Goal: Transaction & Acquisition: Purchase product/service

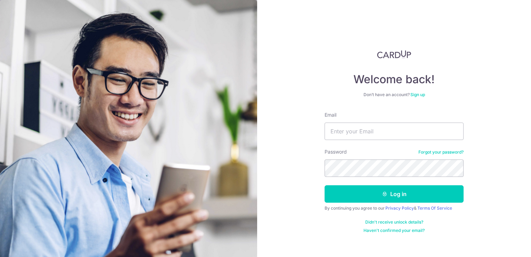
type input "[EMAIL_ADDRESS][DOMAIN_NAME]"
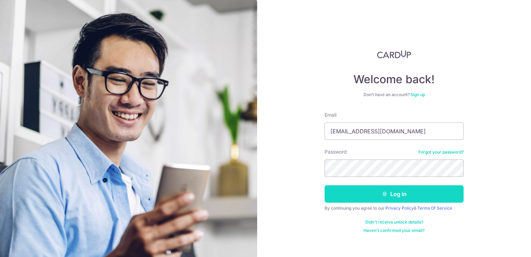
click at [386, 190] on button "Log in" at bounding box center [394, 193] width 139 height 17
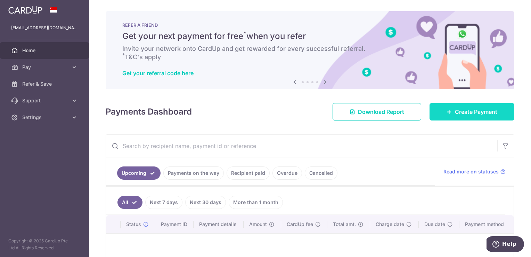
click at [467, 113] on span "Create Payment" at bounding box center [476, 111] width 42 height 8
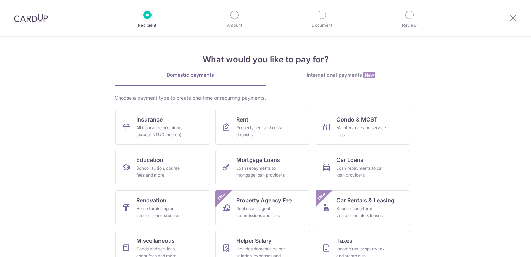
click at [467, 113] on section "What would you like to pay for? Domestic payments International payments New Ch…" at bounding box center [265, 147] width 531 height 220
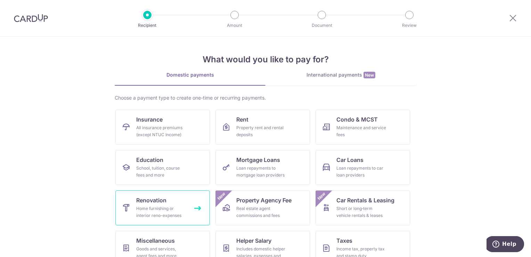
click at [166, 202] on link "Renovation Home furnishing or interior reno-expenses" at bounding box center [162, 207] width 95 height 35
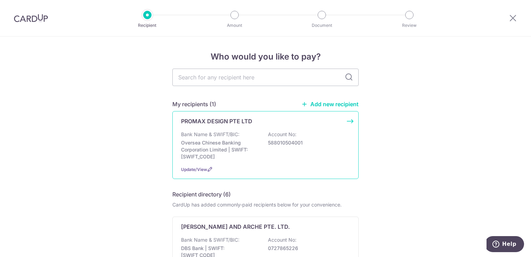
click at [268, 154] on div "Bank Name & SWIFT/BIC: Oversea Chinese Banking Corporation Limited | SWIFT: OCB…" at bounding box center [265, 145] width 169 height 29
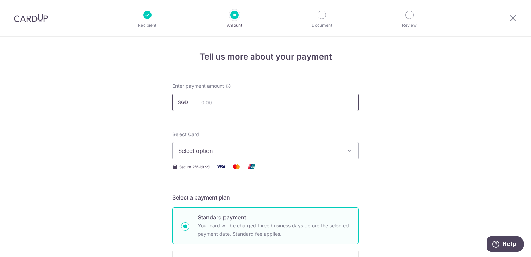
click at [273, 100] on input "text" at bounding box center [265, 102] width 186 height 17
type input "2,805.00"
click at [346, 150] on icon "button" at bounding box center [349, 150] width 7 height 7
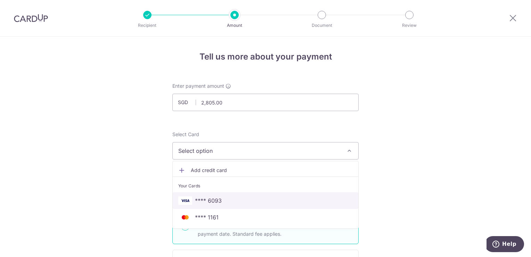
click at [284, 200] on span "**** 6093" at bounding box center [265, 200] width 175 height 8
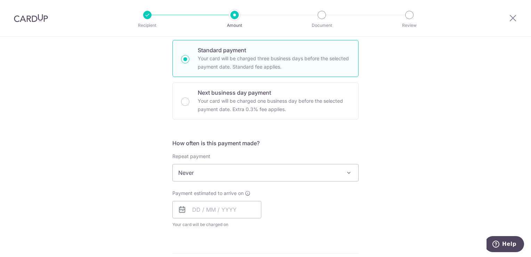
scroll to position [181, 0]
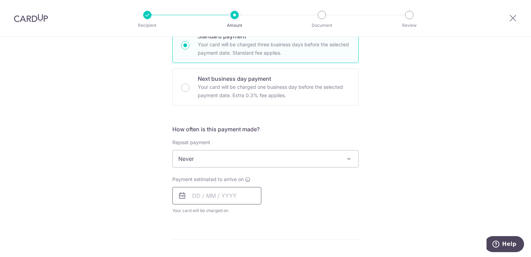
click at [196, 197] on input "text" at bounding box center [216, 195] width 89 height 17
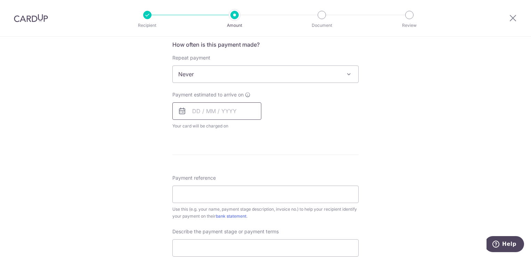
scroll to position [266, 0]
click at [218, 113] on input "text" at bounding box center [216, 110] width 89 height 17
click at [179, 112] on icon at bounding box center [182, 110] width 8 height 8
click at [181, 107] on icon at bounding box center [182, 110] width 8 height 8
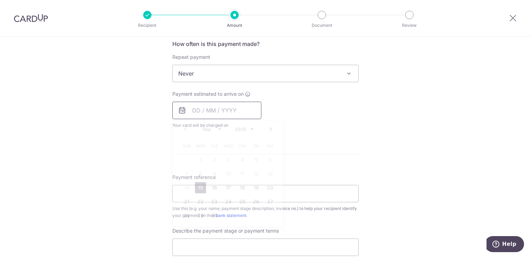
click at [195, 110] on input "text" at bounding box center [216, 110] width 89 height 17
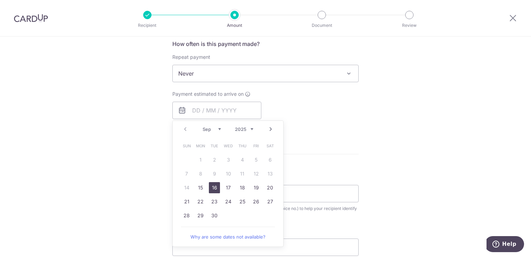
click at [211, 187] on link "16" at bounding box center [214, 187] width 11 height 11
type input "16/09/2025"
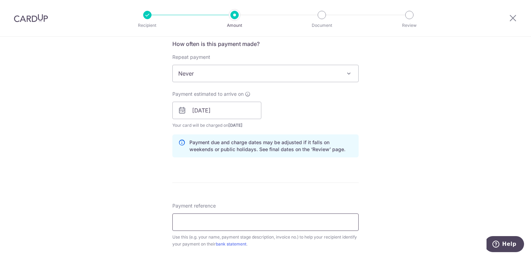
click at [254, 223] on input "Payment reference" at bounding box center [265, 221] width 186 height 17
type input "PD PS 2409184Inv"
type input "completion of final works"
type input "OCBC195"
click at [387, 193] on div "Tell us more about your payment Enter payment amount SGD 2,805.00 2805.00 Selec…" at bounding box center [265, 137] width 531 height 735
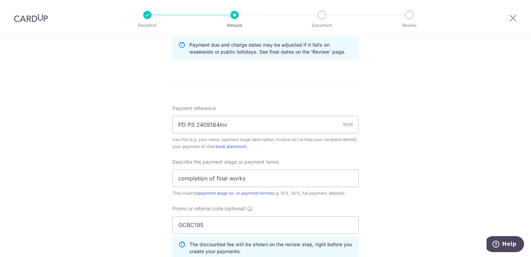
scroll to position [377, 0]
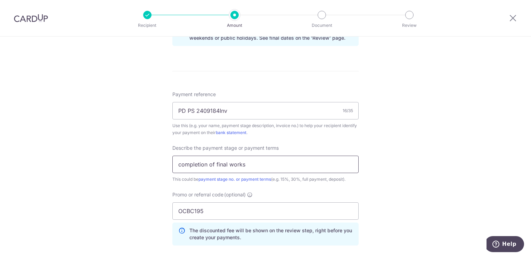
click at [247, 165] on input "completion of final works" at bounding box center [265, 163] width 186 height 17
type input "c"
type input "Payment for supplementary services"
click at [379, 169] on div "Tell us more about your payment Enter payment amount SGD 2,805.00 2805.00 Selec…" at bounding box center [265, 26] width 531 height 735
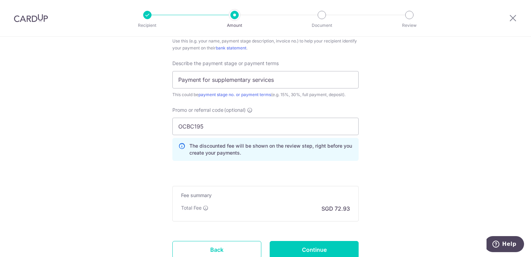
scroll to position [439, 0]
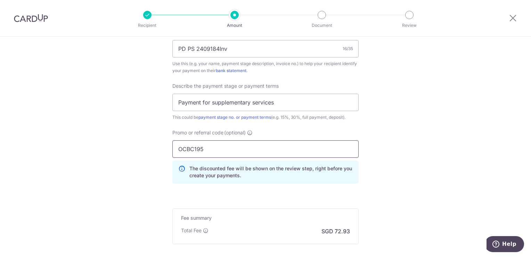
click at [296, 147] on input "OCBC195" at bounding box center [265, 148] width 186 height 17
type input "O"
type input "OCBC195"
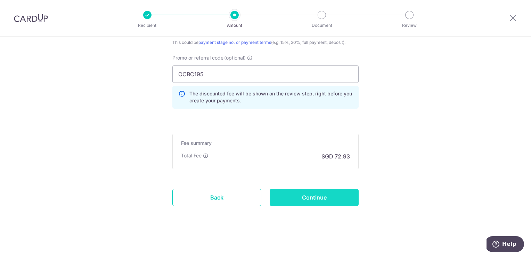
click at [316, 198] on input "Continue" at bounding box center [314, 196] width 89 height 17
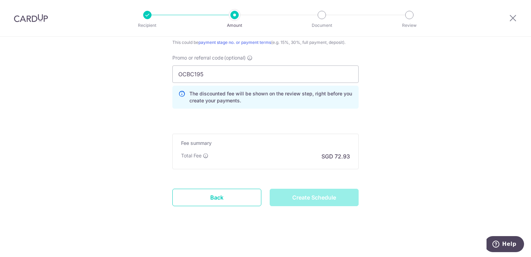
type input "Create Schedule"
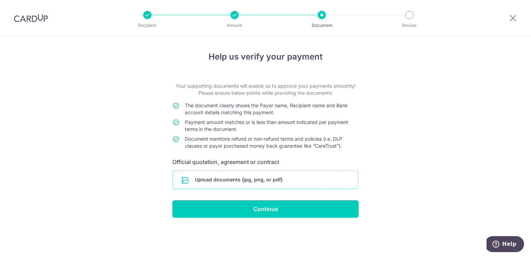
click at [201, 180] on input "file" at bounding box center [266, 179] width 186 height 18
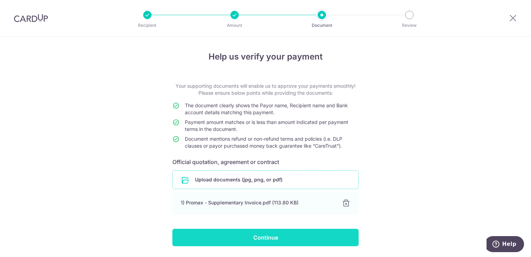
click at [280, 234] on input "Continue" at bounding box center [265, 236] width 186 height 17
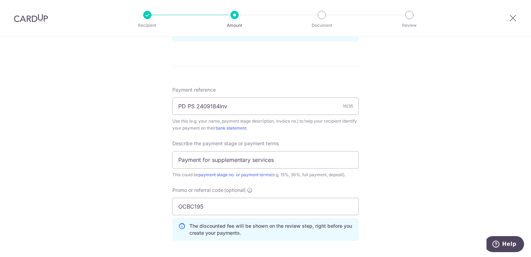
scroll to position [389, 0]
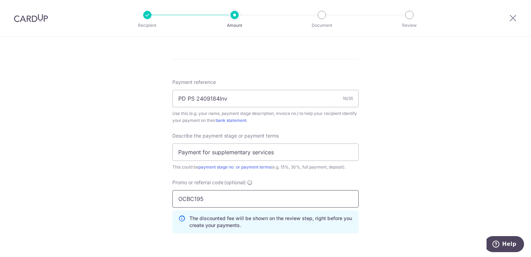
click at [309, 201] on input "OCBC195" at bounding box center [265, 198] width 186 height 17
type input "O"
type input "RENO25ONE"
click at [426, 193] on div "Tell us more about your payment Enter payment amount SGD 2,805.00 2805.00 Selec…" at bounding box center [265, 14] width 531 height 735
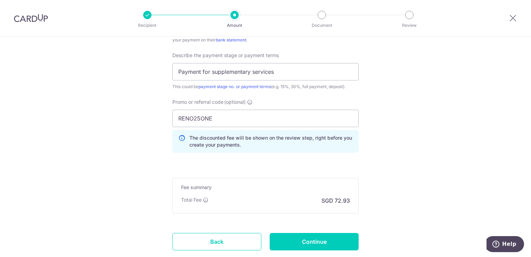
scroll to position [476, 0]
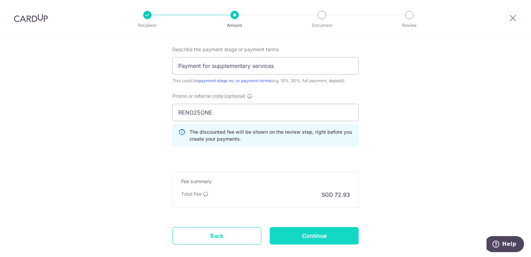
click at [327, 227] on input "Continue" at bounding box center [314, 235] width 89 height 17
type input "Update Schedule"
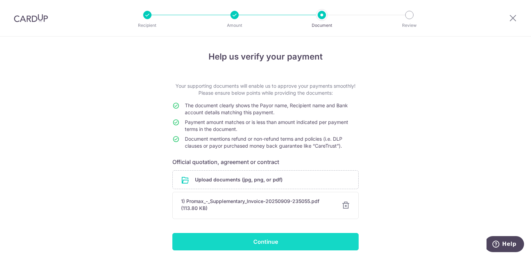
click at [306, 242] on input "Continue" at bounding box center [265, 241] width 186 height 17
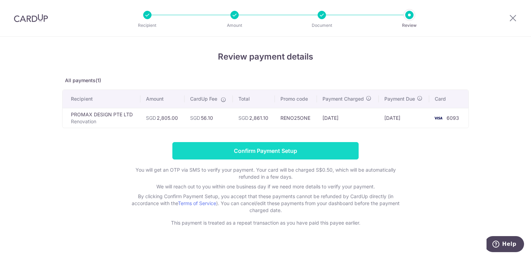
click at [285, 151] on input "Confirm Payment Setup" at bounding box center [265, 150] width 186 height 17
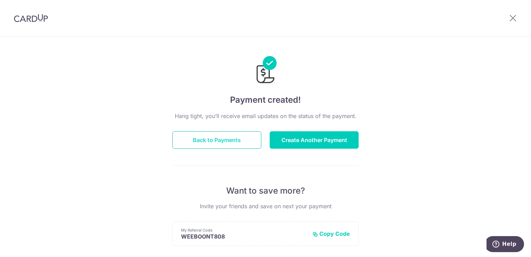
click at [232, 140] on button "Back to Payments" at bounding box center [216, 139] width 89 height 17
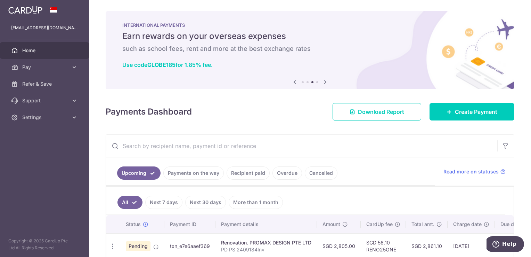
click at [404, 150] on input "text" at bounding box center [302, 146] width 392 height 22
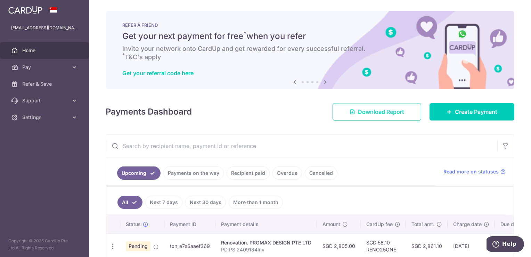
click at [380, 113] on span "Download Report" at bounding box center [381, 111] width 46 height 8
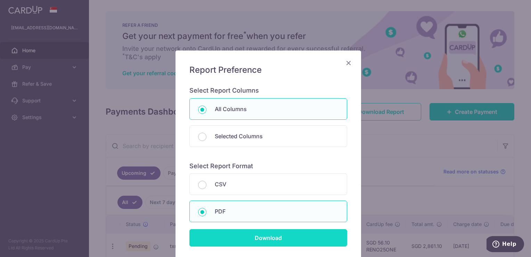
click at [260, 238] on input "Download" at bounding box center [269, 237] width 158 height 17
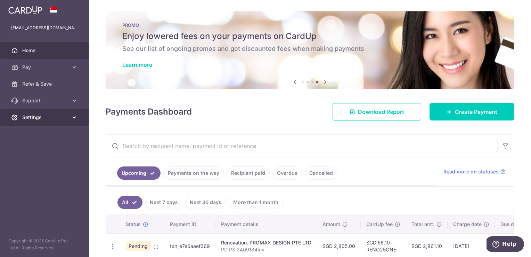
click at [47, 124] on link "Settings" at bounding box center [44, 117] width 89 height 17
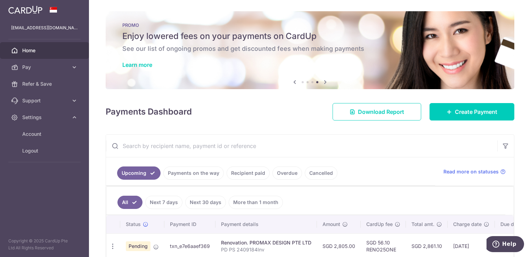
click at [184, 173] on link "Payments on the way" at bounding box center [193, 172] width 61 height 13
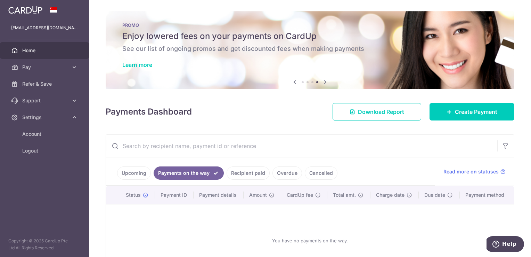
click at [235, 174] on link "Recipient paid" at bounding box center [248, 172] width 43 height 13
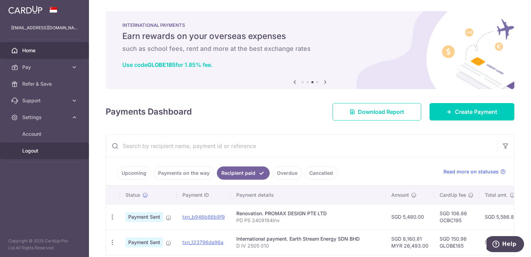
click at [32, 151] on span "Logout" at bounding box center [45, 150] width 46 height 7
